Goal: Information Seeking & Learning: Learn about a topic

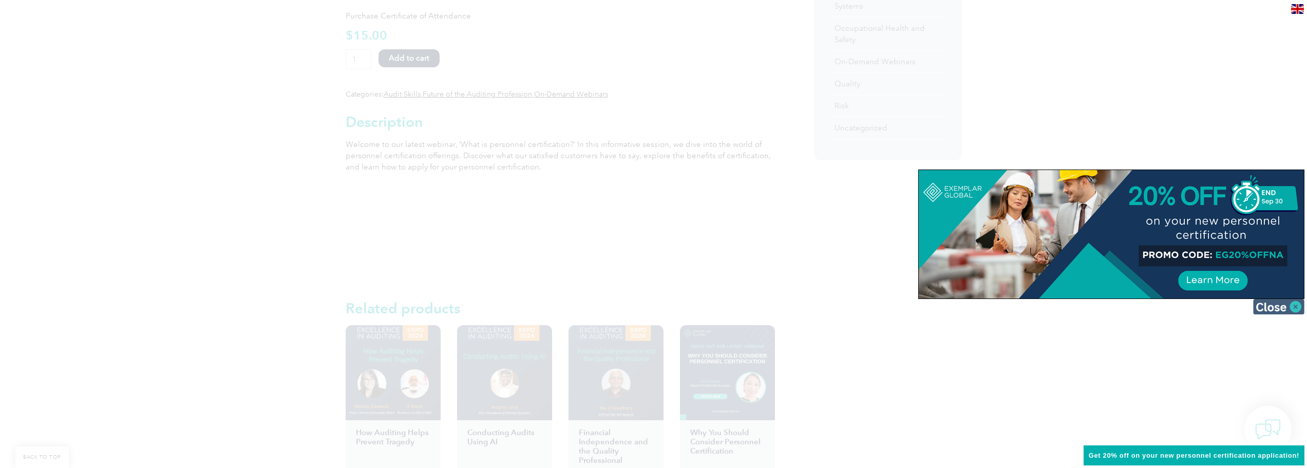
scroll to position [461, 0]
click at [1289, 309] on img at bounding box center [1279, 306] width 51 height 15
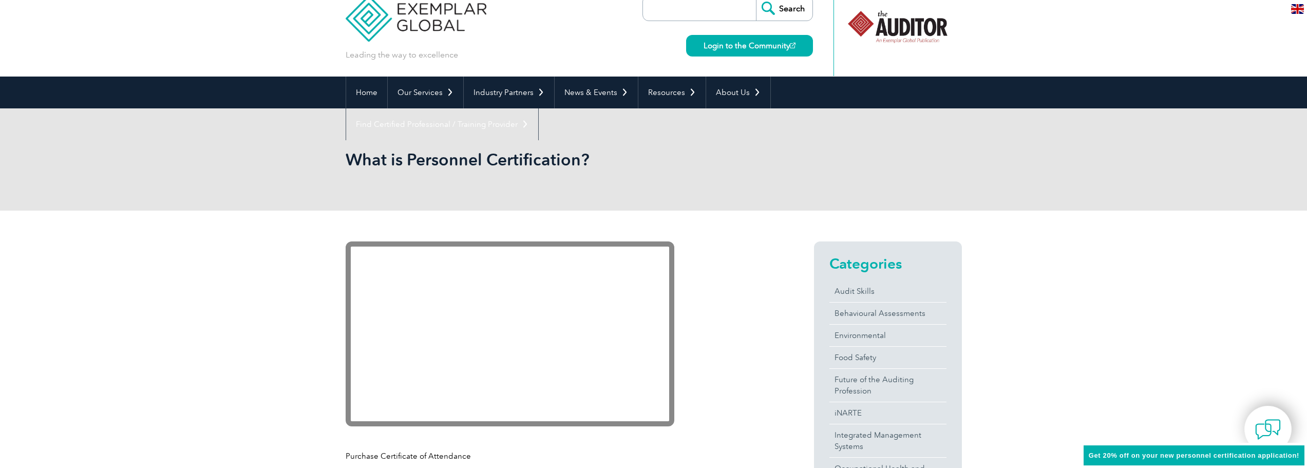
scroll to position [0, 0]
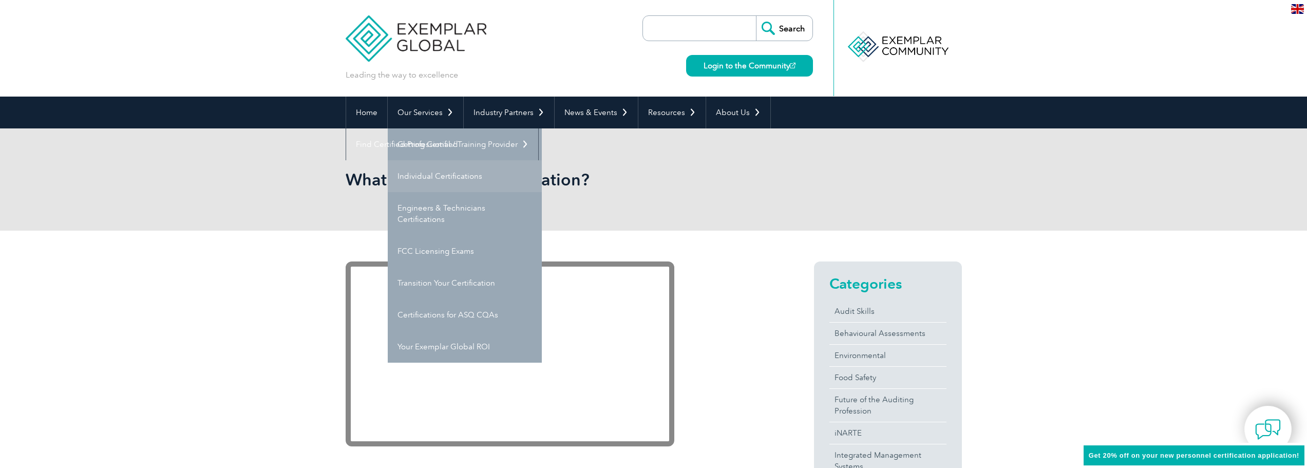
click at [444, 177] on link "Individual Certifications" at bounding box center [465, 176] width 154 height 32
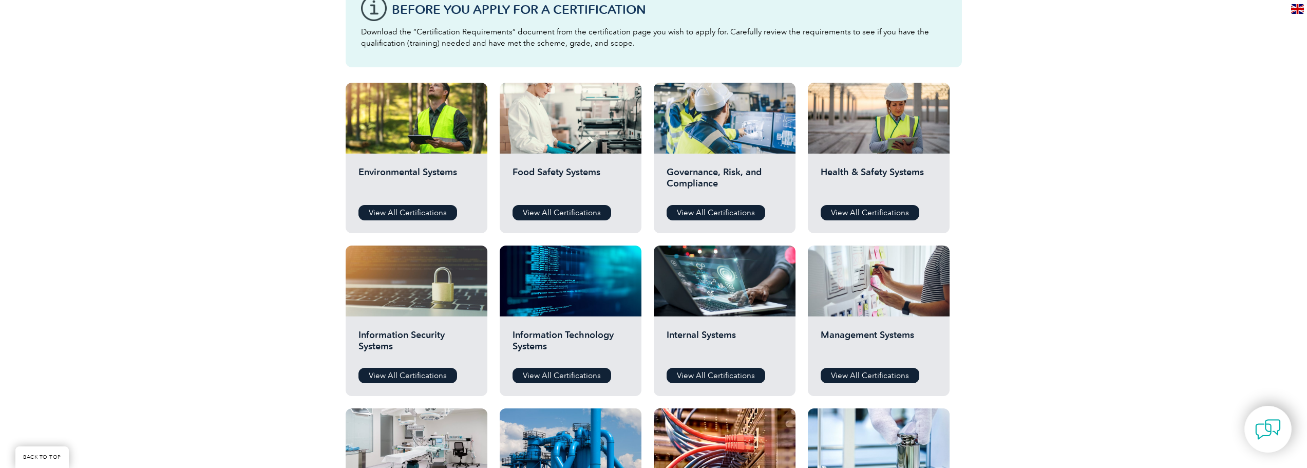
scroll to position [307, 0]
click at [890, 205] on link "View All Certifications" at bounding box center [870, 211] width 99 height 15
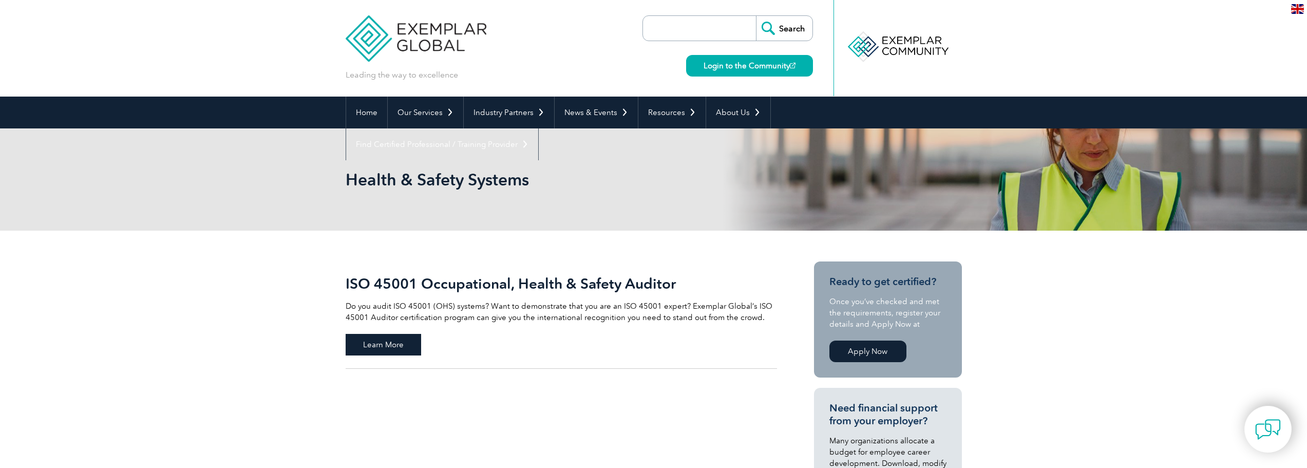
click at [399, 347] on span "Learn More" at bounding box center [384, 345] width 76 height 22
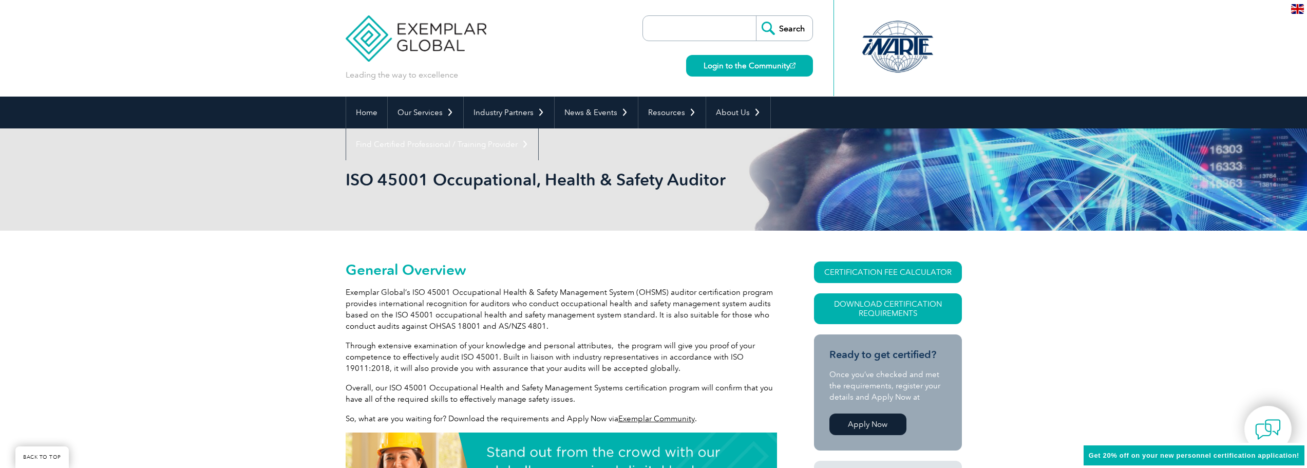
scroll to position [143, 0]
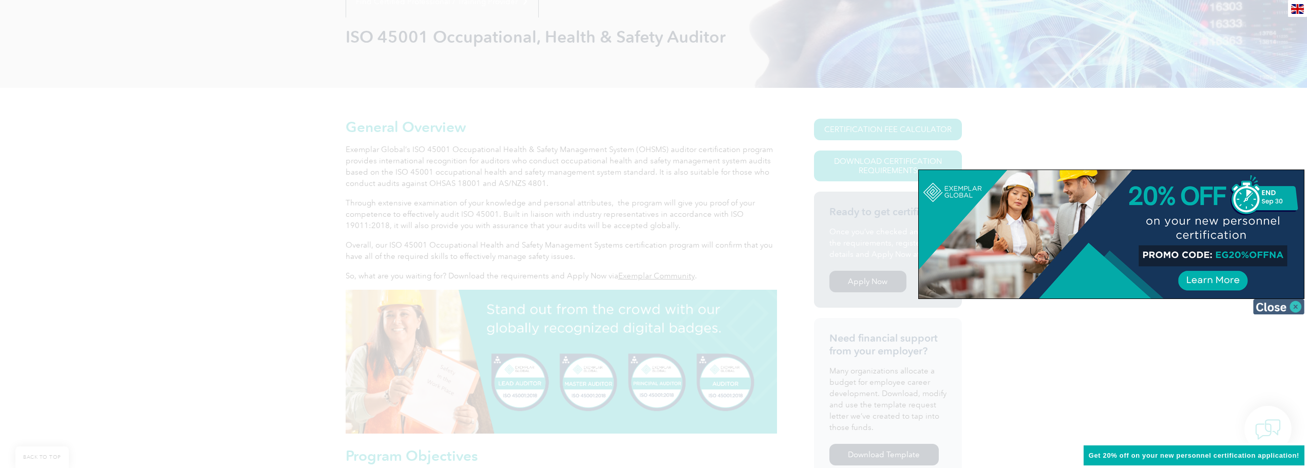
click at [1293, 308] on img at bounding box center [1279, 306] width 51 height 15
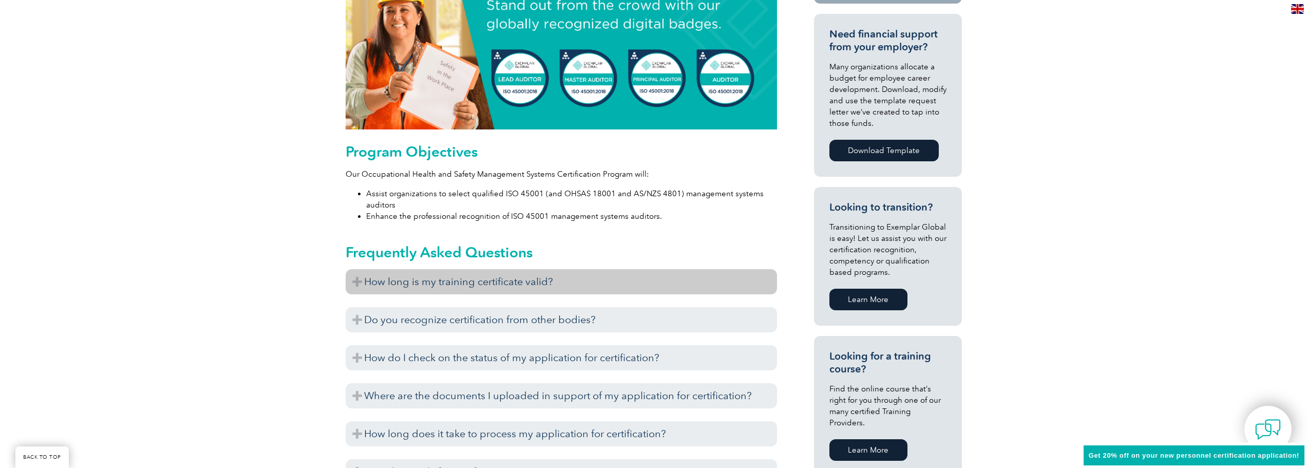
scroll to position [448, 0]
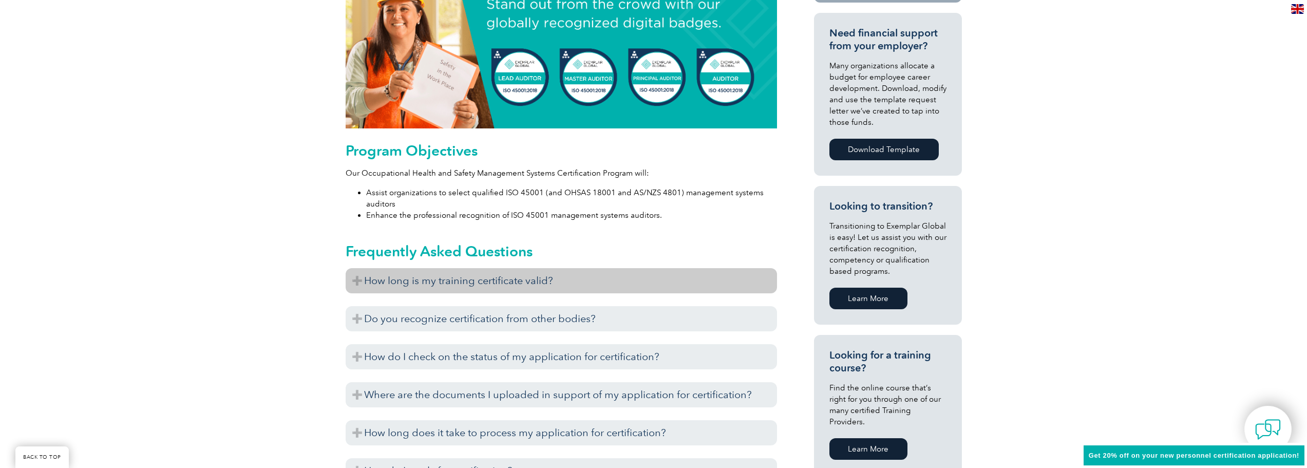
click at [350, 282] on h3 "How long is my training certificate valid?" at bounding box center [562, 280] width 432 height 25
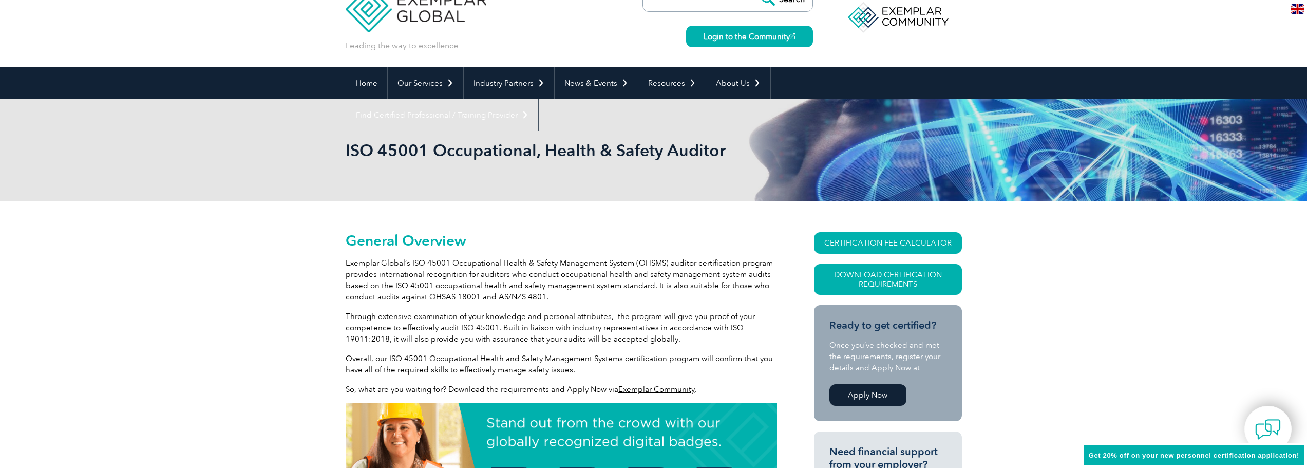
scroll to position [0, 0]
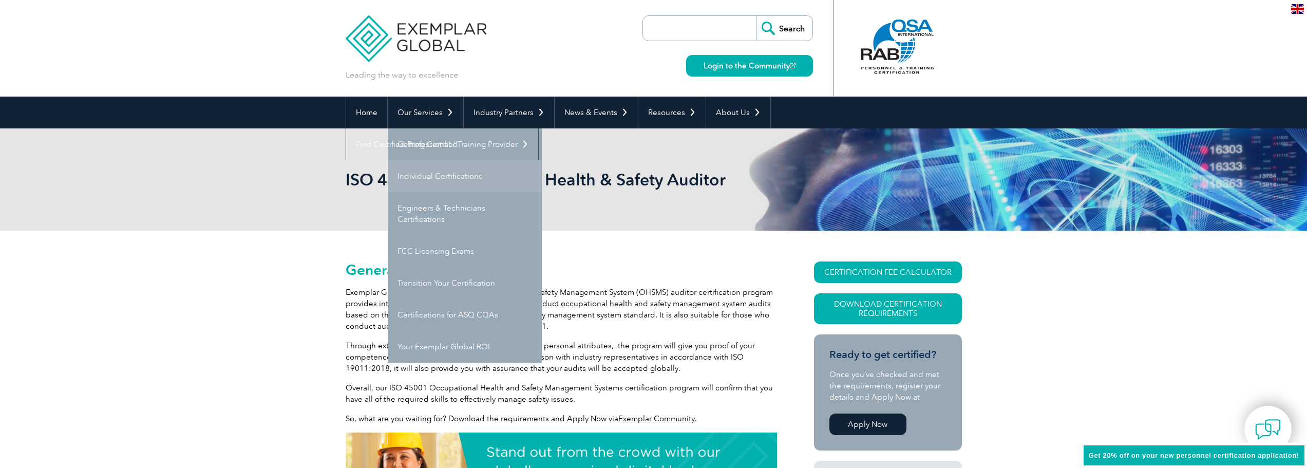
click at [434, 173] on link "Individual Certifications" at bounding box center [465, 176] width 154 height 32
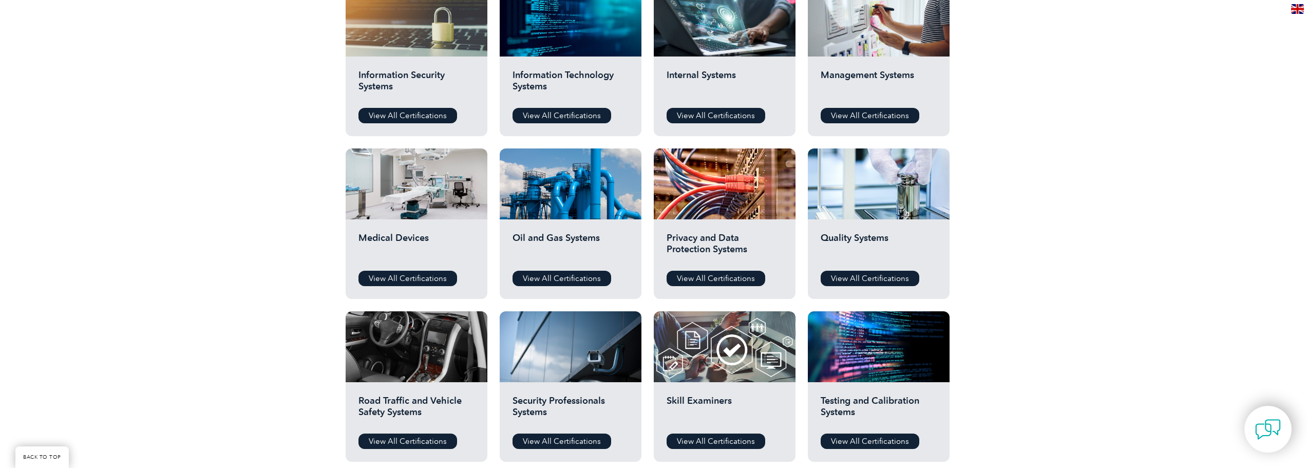
scroll to position [566, 0]
click at [704, 441] on link "View All Certifications" at bounding box center [716, 441] width 99 height 15
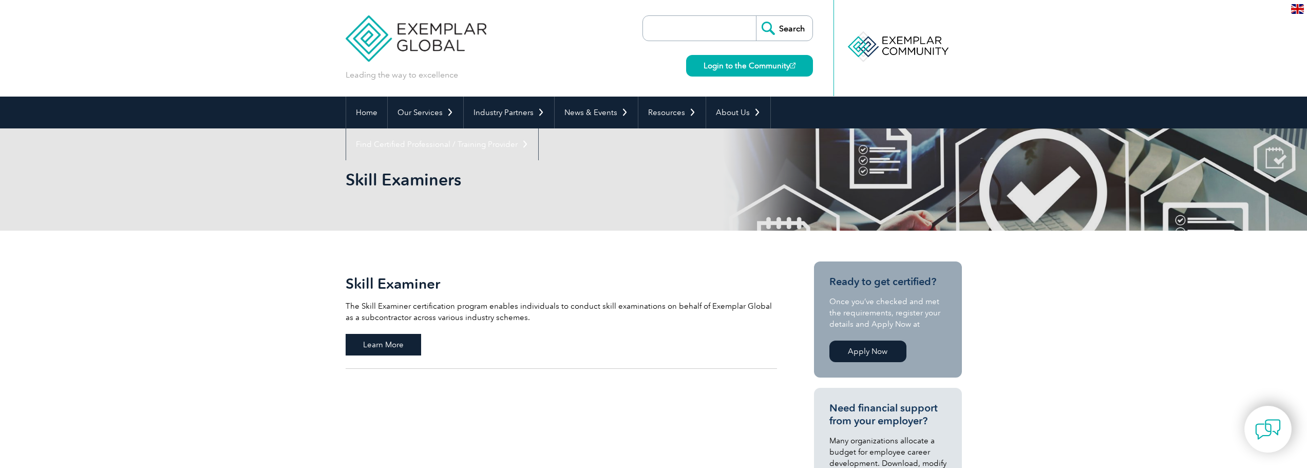
click at [385, 342] on span "Learn More" at bounding box center [384, 345] width 76 height 22
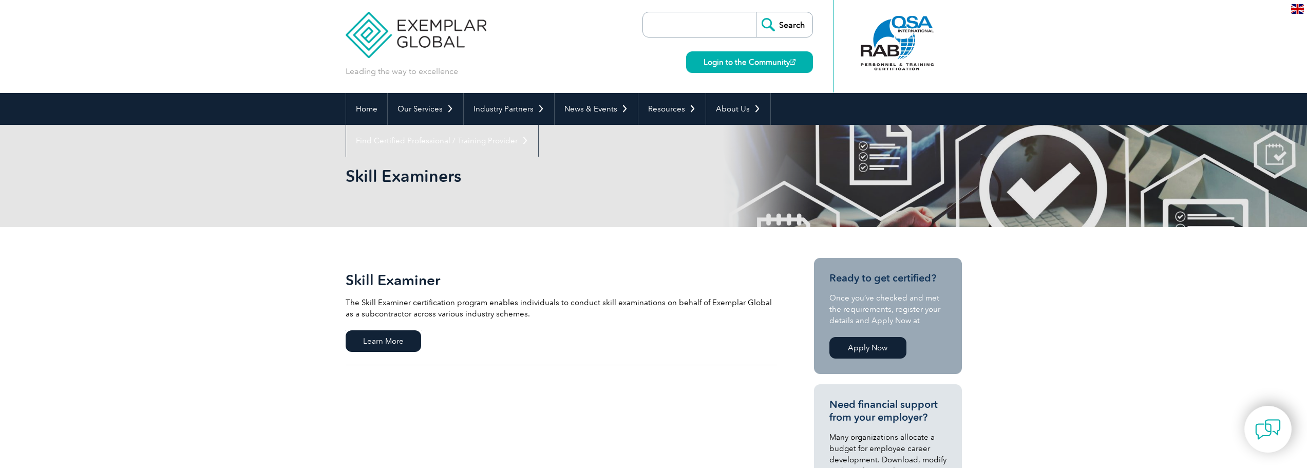
scroll to position [4, 0]
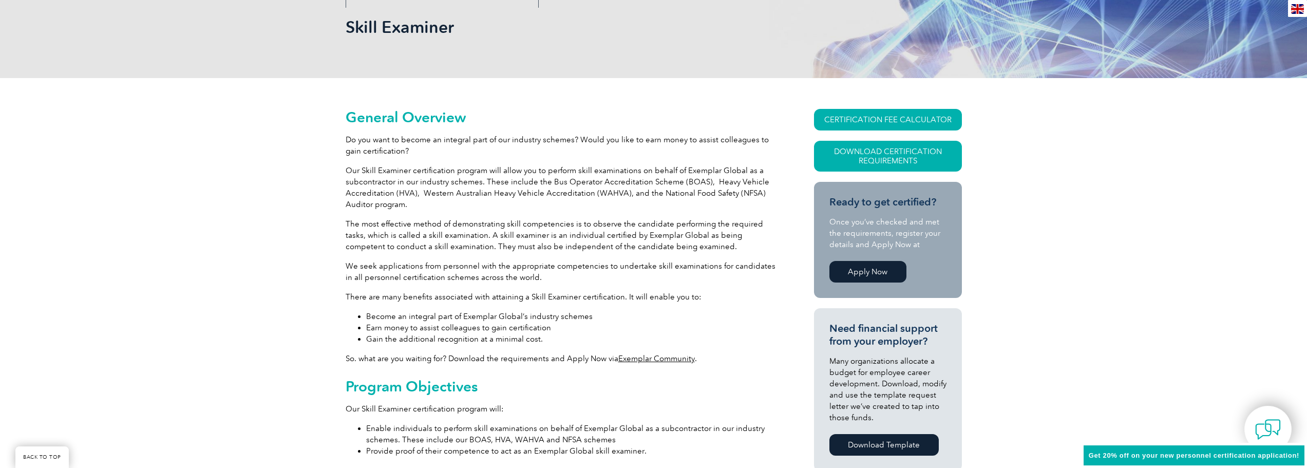
scroll to position [153, 0]
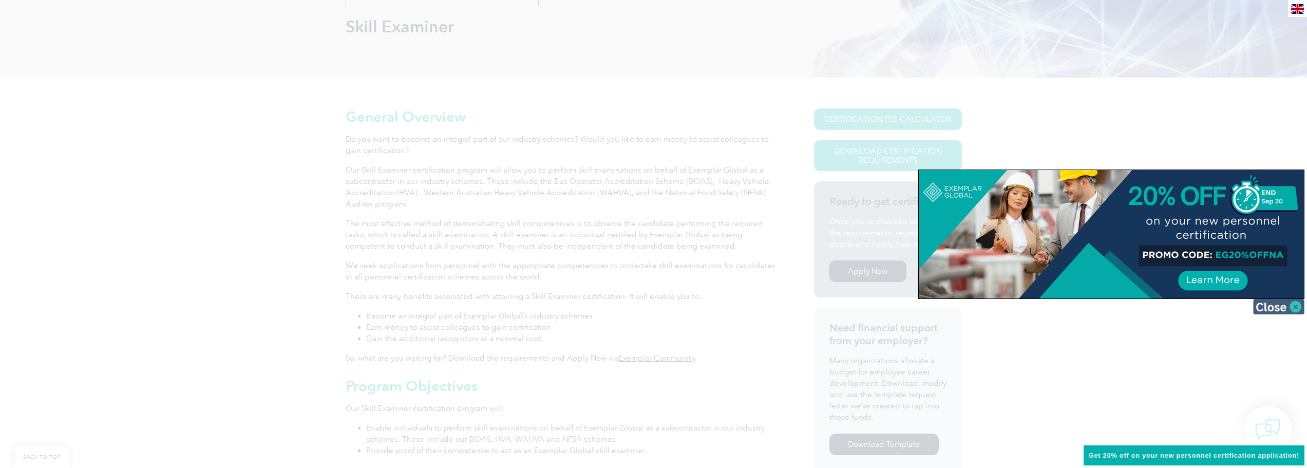
click at [1283, 303] on img at bounding box center [1279, 306] width 51 height 15
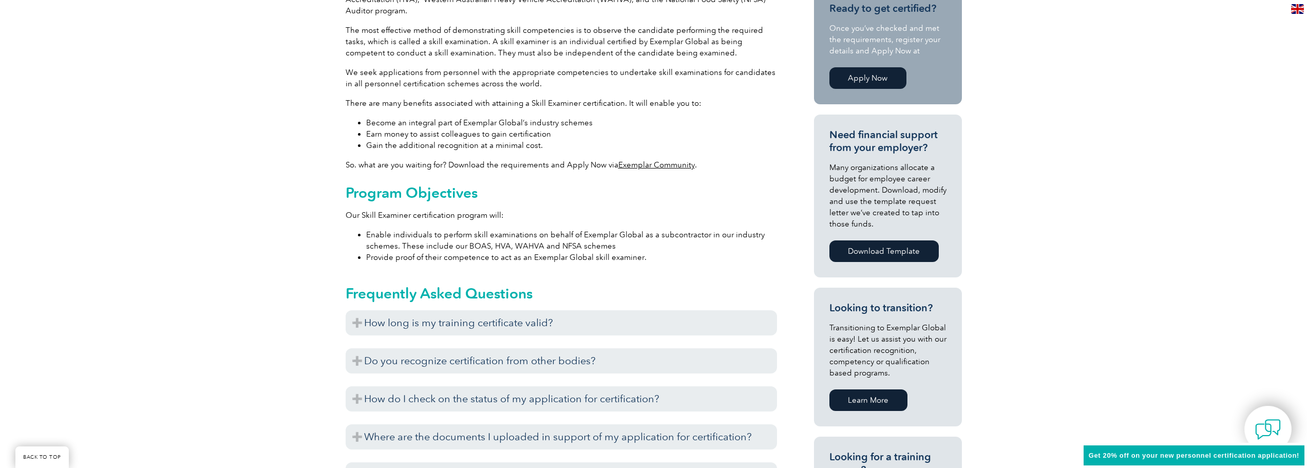
scroll to position [352, 0]
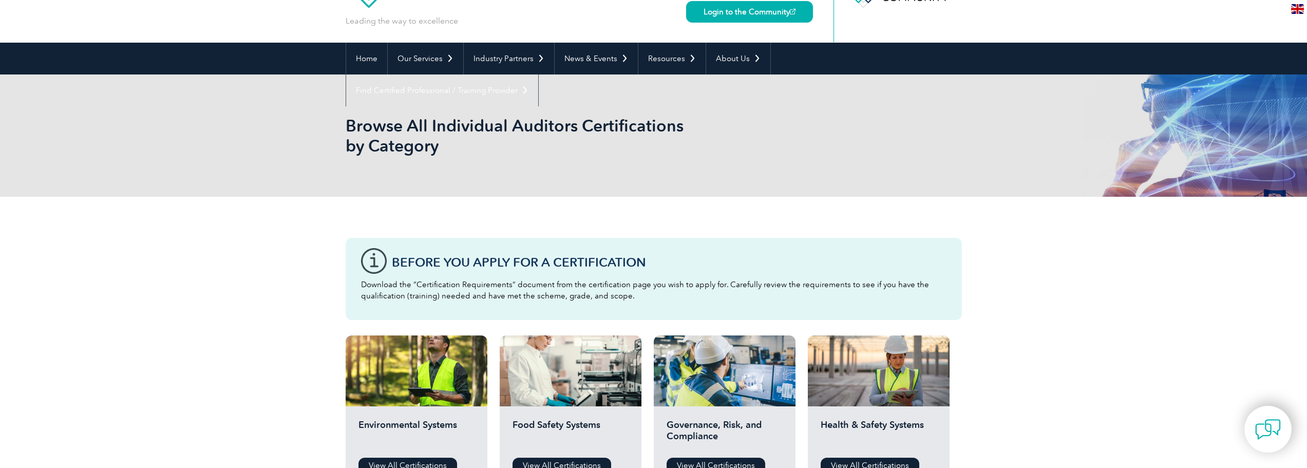
scroll to position [53, 0]
click at [419, 294] on p "Download the “Certification Requirements” document from the certification page …" at bounding box center [654, 290] width 586 height 23
click at [433, 287] on p "Download the “Certification Requirements” document from the certification page …" at bounding box center [654, 290] width 586 height 23
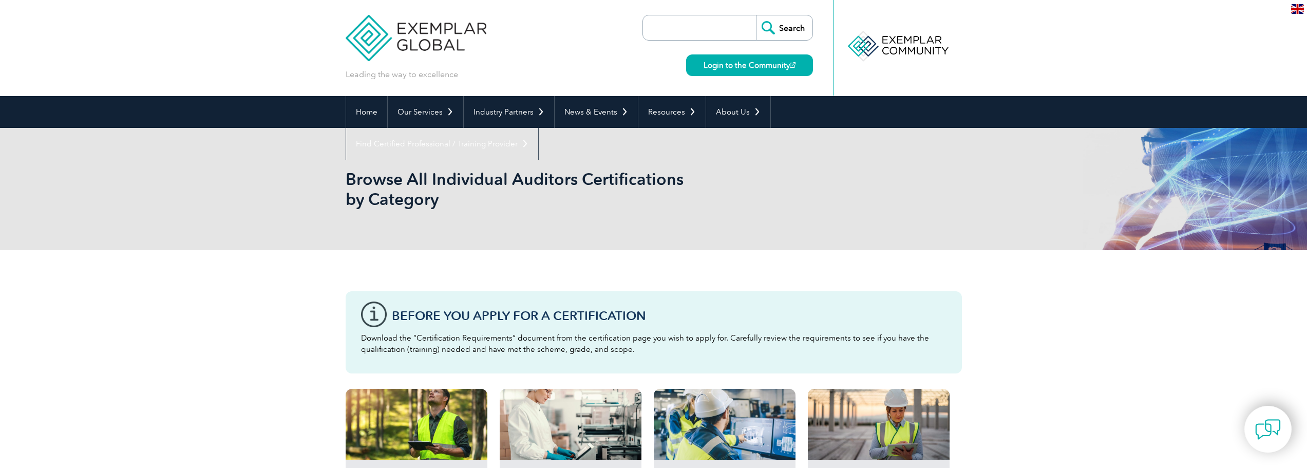
scroll to position [0, 0]
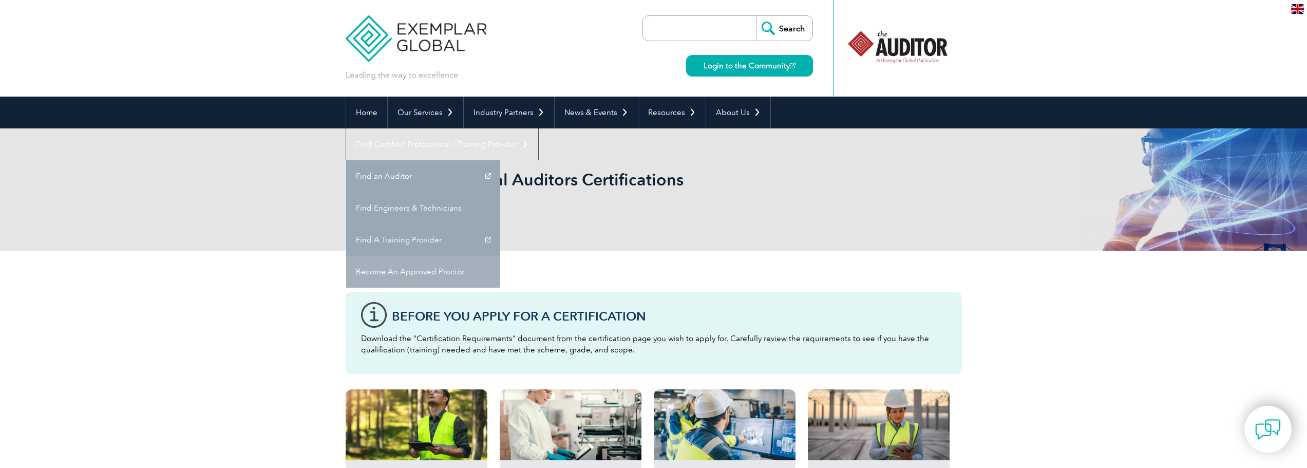
click at [500, 256] on link "Become An Approved Proctor" at bounding box center [423, 272] width 154 height 32
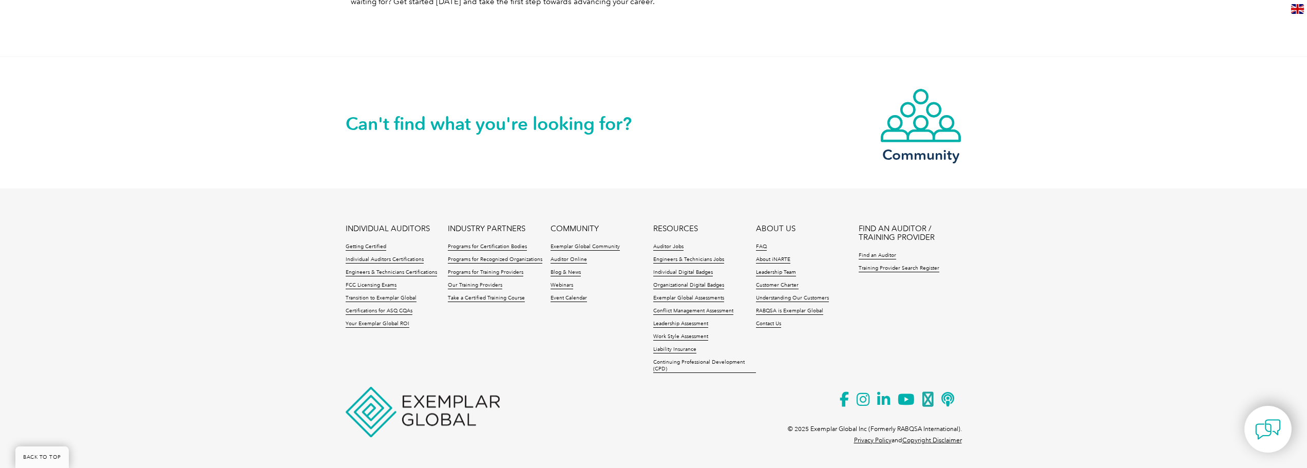
scroll to position [1329, 0]
click at [907, 265] on link "Training Provider Search Register" at bounding box center [899, 268] width 81 height 7
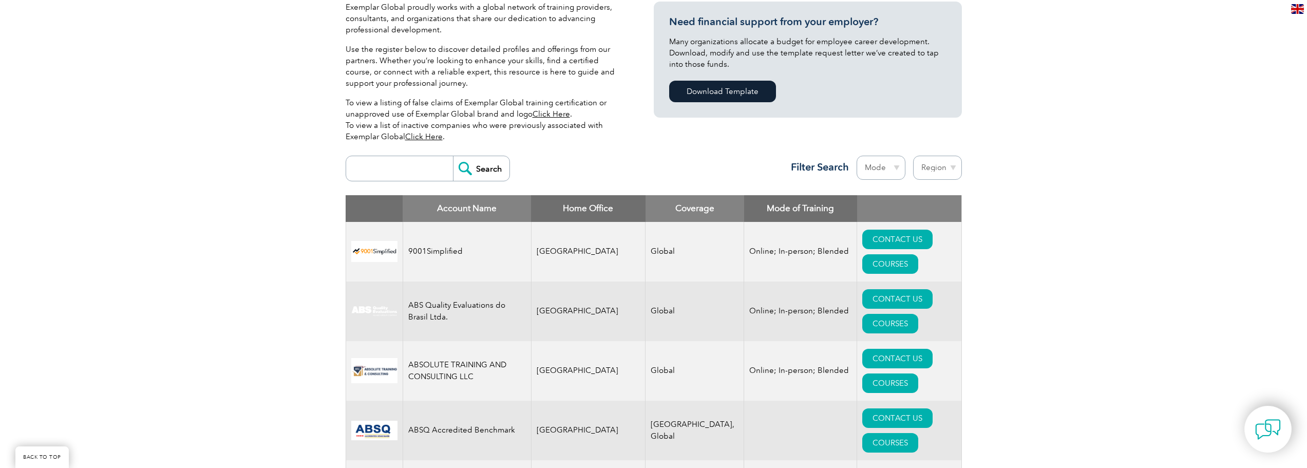
scroll to position [257, 0]
click at [943, 172] on select "Region Australia Bahrain Bangladesh Brazil Canada Colombia Dominican Republic E…" at bounding box center [937, 167] width 49 height 24
select select "Australia"
click at [913, 155] on select "Region Australia Bahrain Bangladesh Brazil Canada Colombia Dominican Republic E…" at bounding box center [937, 167] width 49 height 24
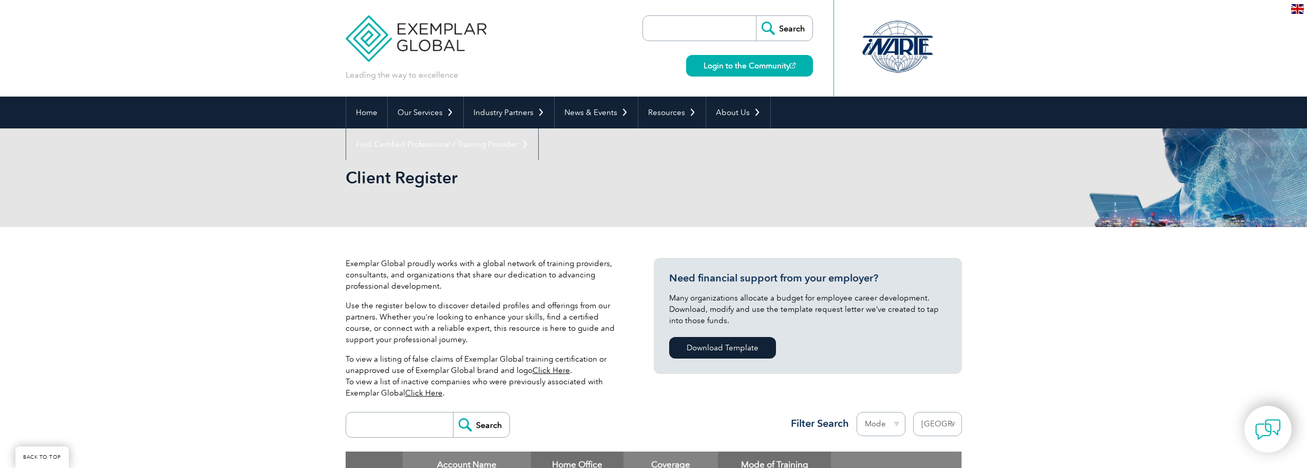
select select "[GEOGRAPHIC_DATA]"
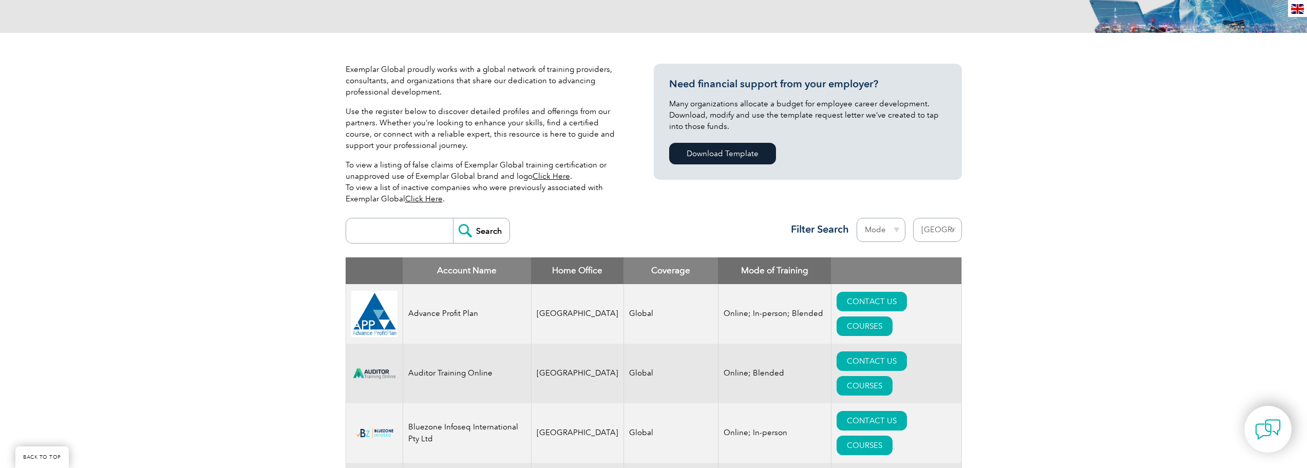
click at [898, 230] on select "Mode Online In-person Blended" at bounding box center [881, 230] width 49 height 24
select select "Online"
click at [857, 218] on select "Mode Online In-person Blended" at bounding box center [881, 230] width 49 height 24
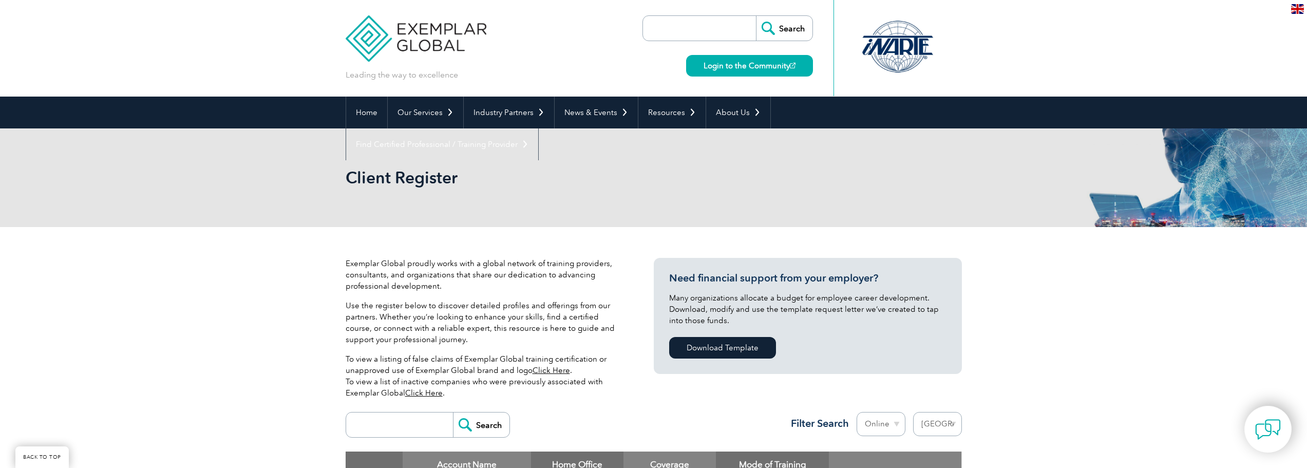
select select "Australia"
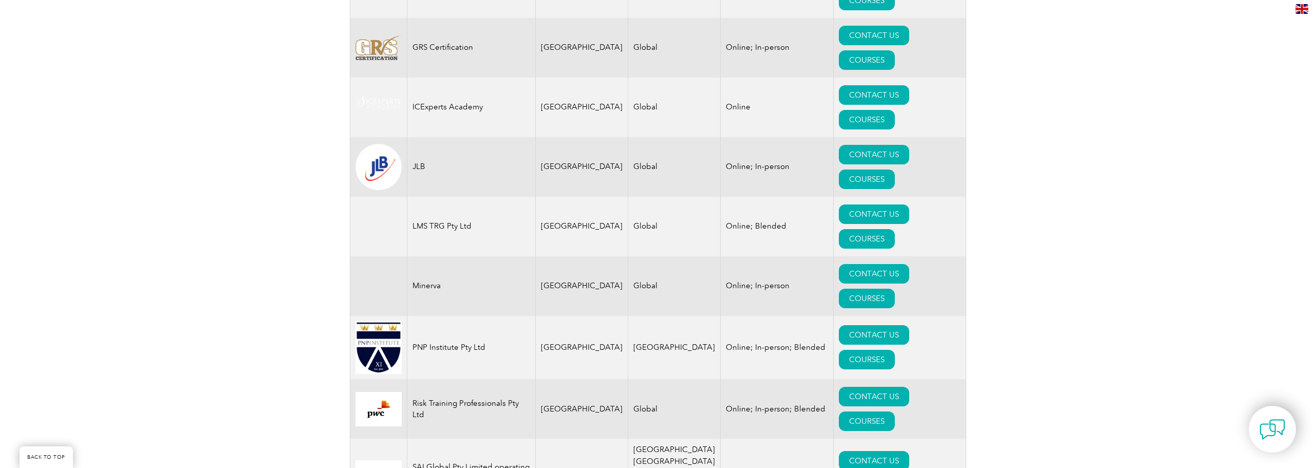
scroll to position [759, 0]
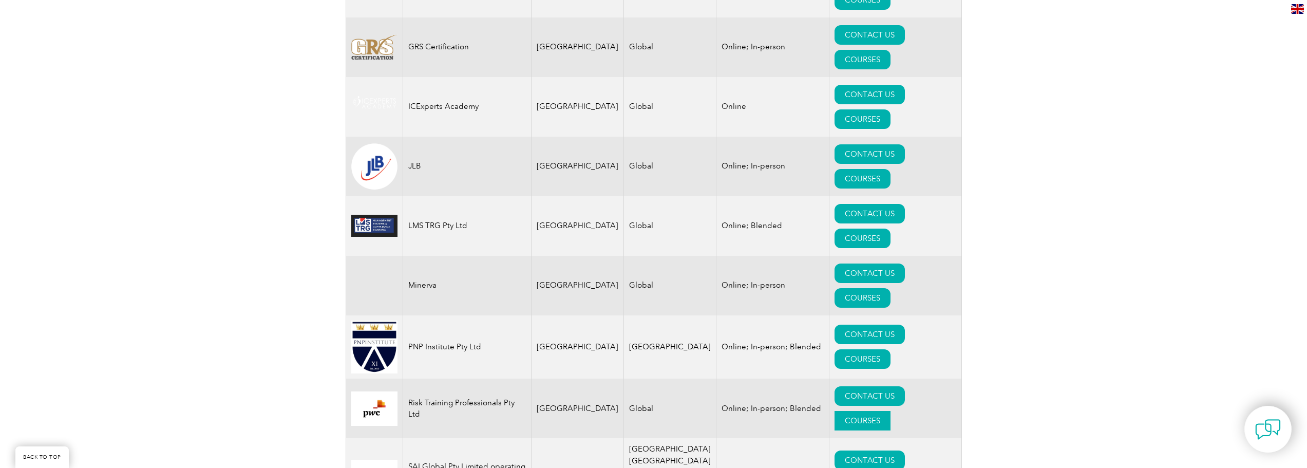
click at [891, 411] on link "COURSES" at bounding box center [863, 421] width 56 height 20
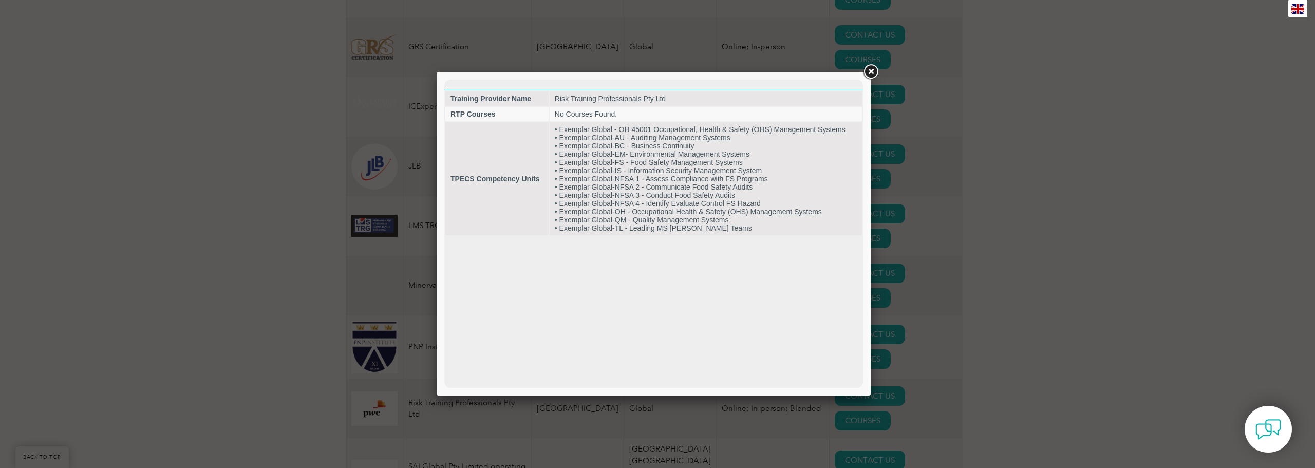
scroll to position [0, 0]
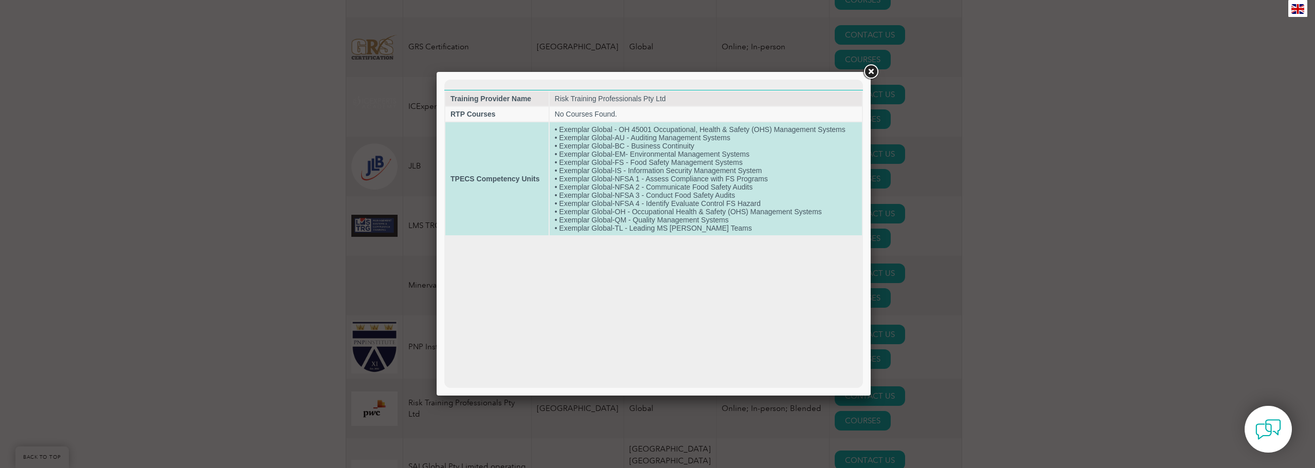
click at [644, 205] on td "• Exemplar Global - OH 45001 Occupational, Health & Safety (OHS) Management Sys…" at bounding box center [706, 178] width 312 height 113
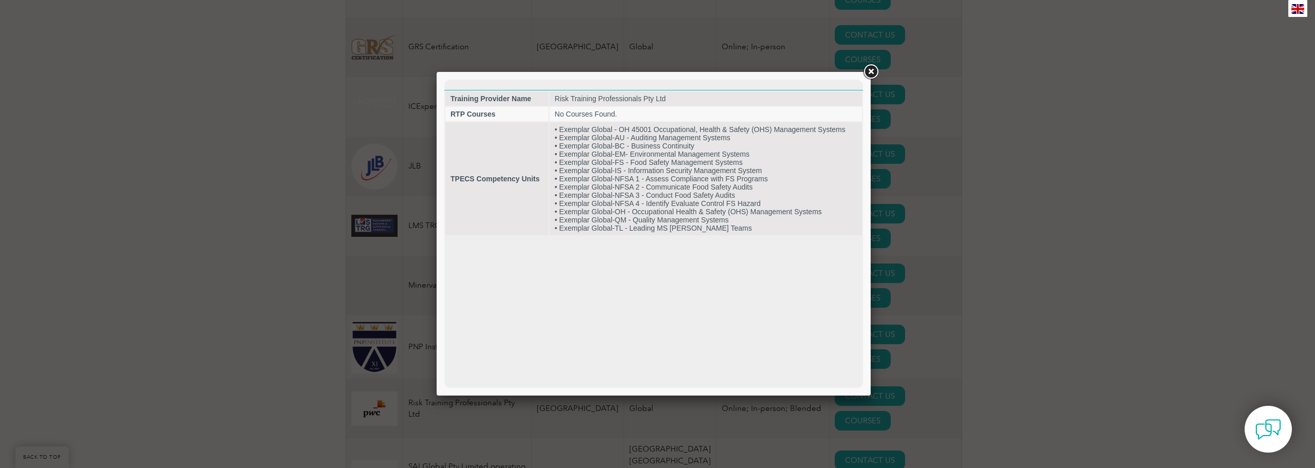
click at [871, 73] on link at bounding box center [871, 72] width 18 height 18
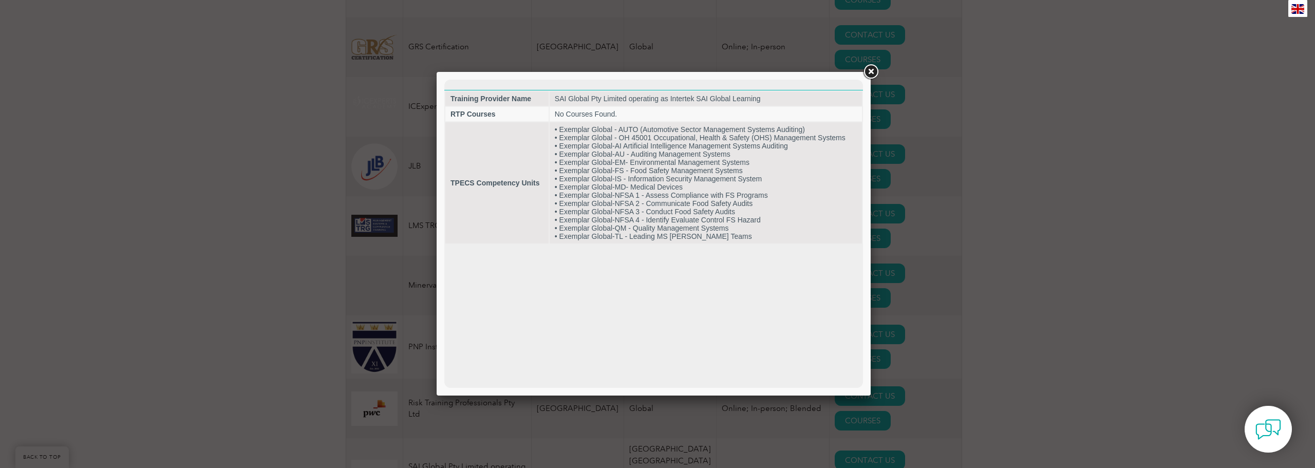
click at [870, 76] on link at bounding box center [871, 72] width 18 height 18
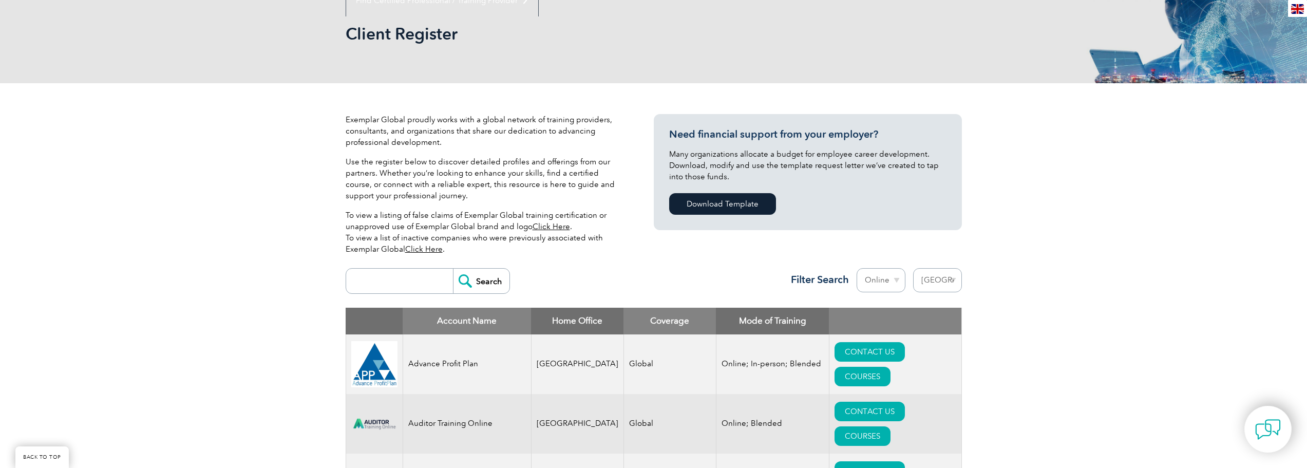
scroll to position [143, 0]
click at [418, 252] on link "Click Here" at bounding box center [424, 249] width 38 height 9
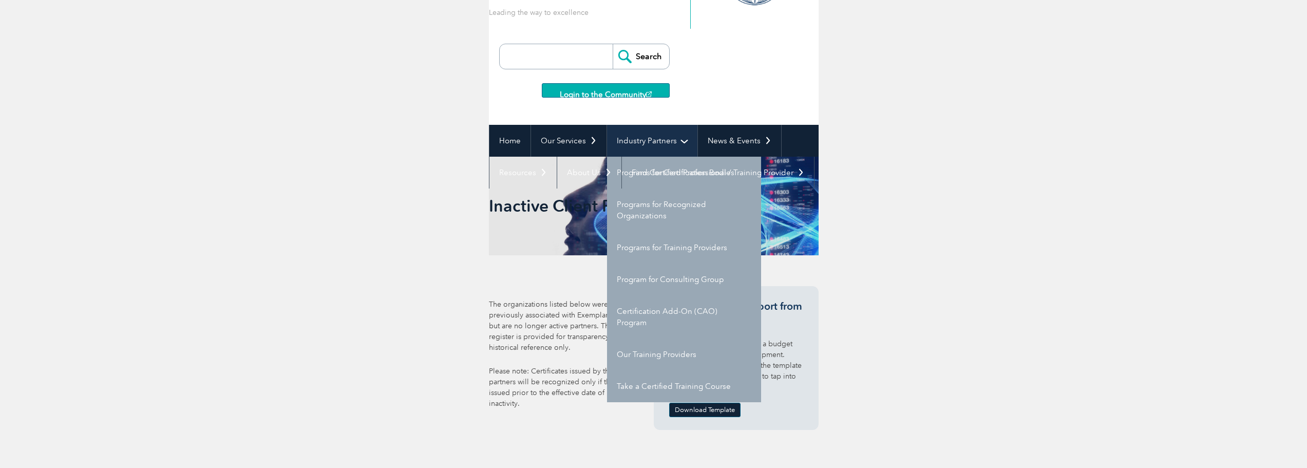
scroll to position [101, 0]
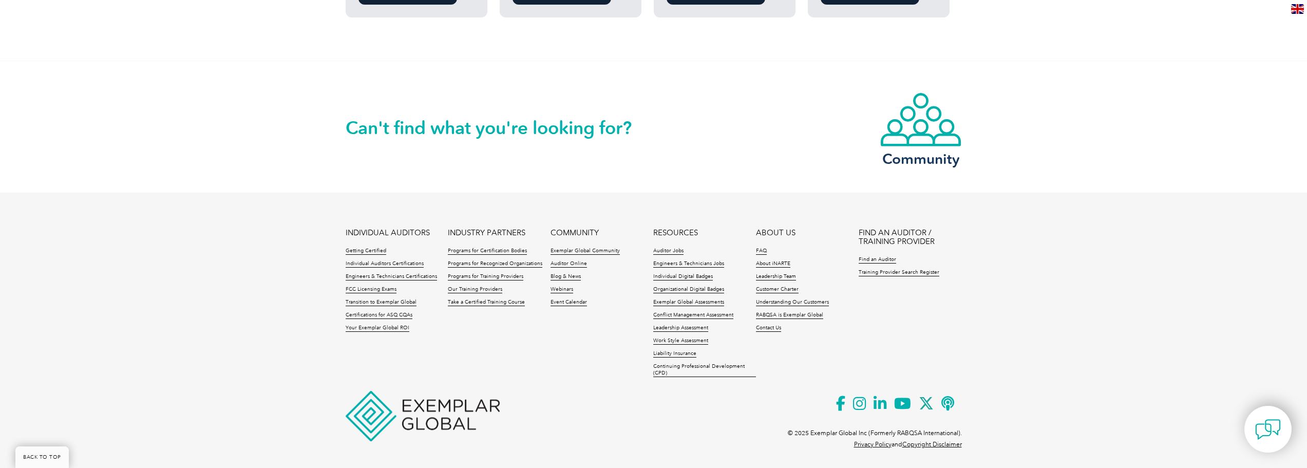
scroll to position [1016, 0]
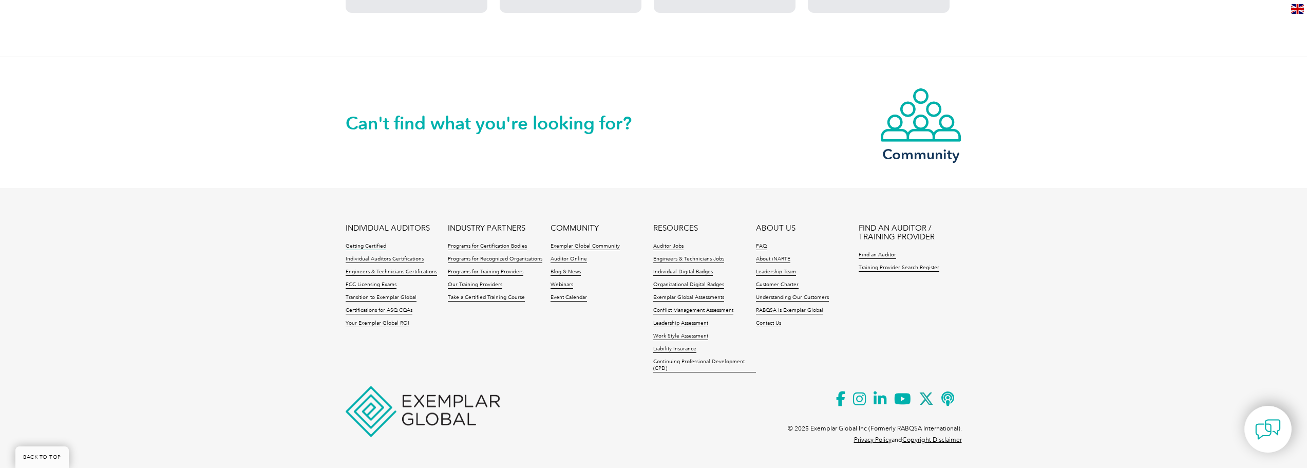
click at [359, 249] on link "Getting Certified" at bounding box center [366, 246] width 41 height 7
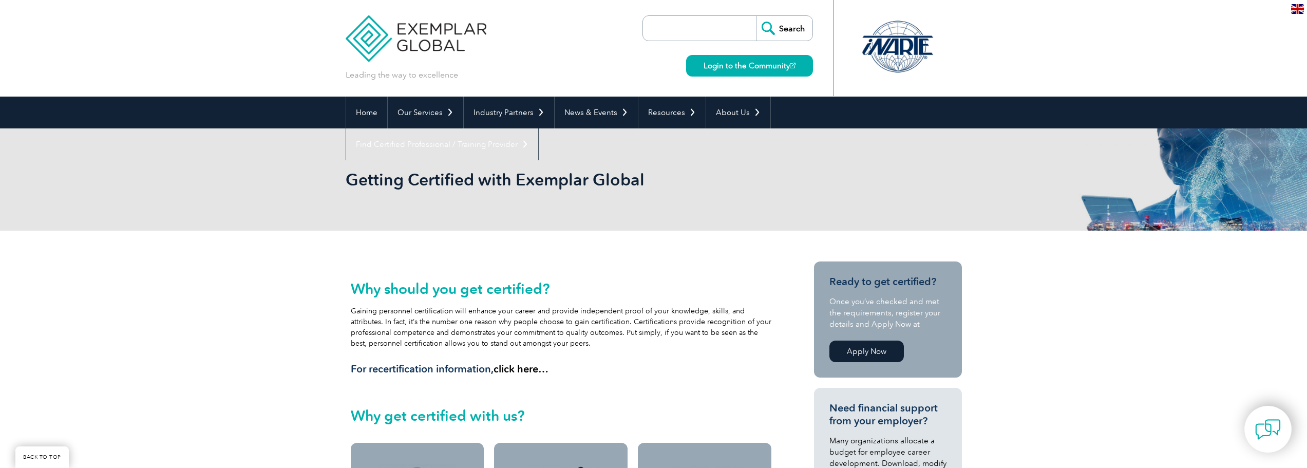
scroll to position [145, 0]
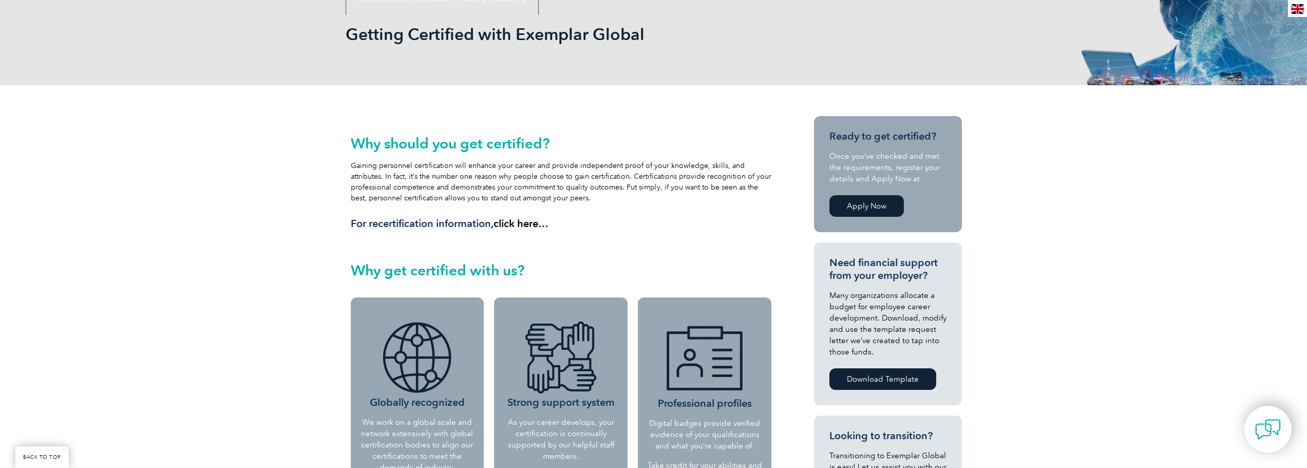
click at [531, 223] on link "click here…" at bounding box center [521, 223] width 55 height 12
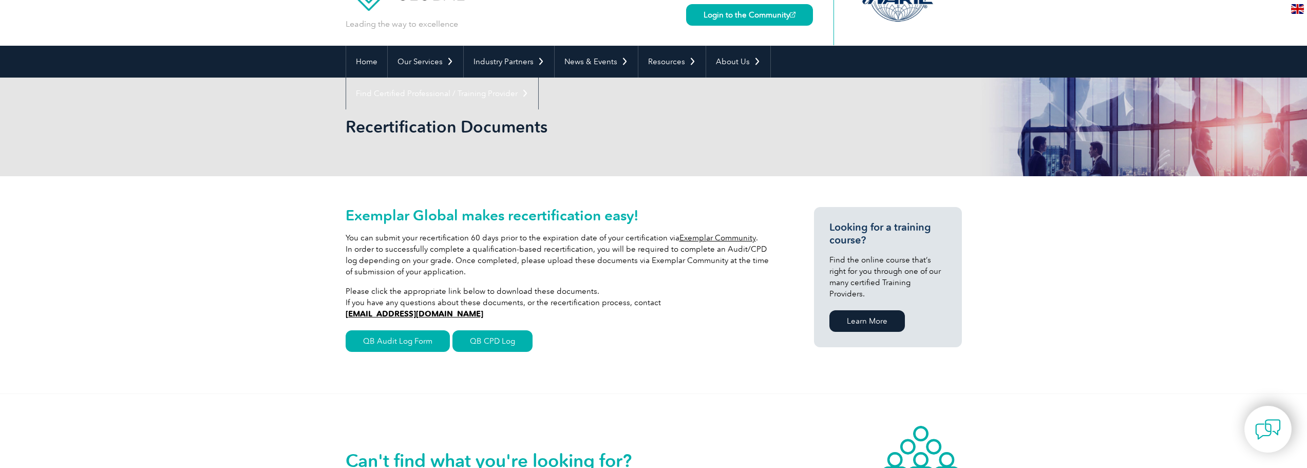
scroll to position [57, 0]
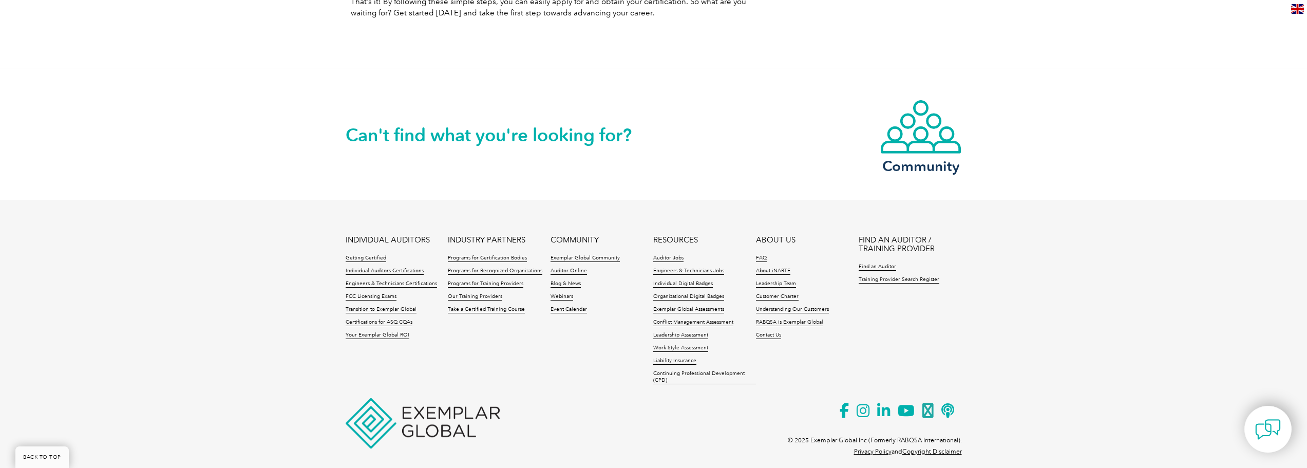
scroll to position [1329, 0]
